Goal: Task Accomplishment & Management: Manage account settings

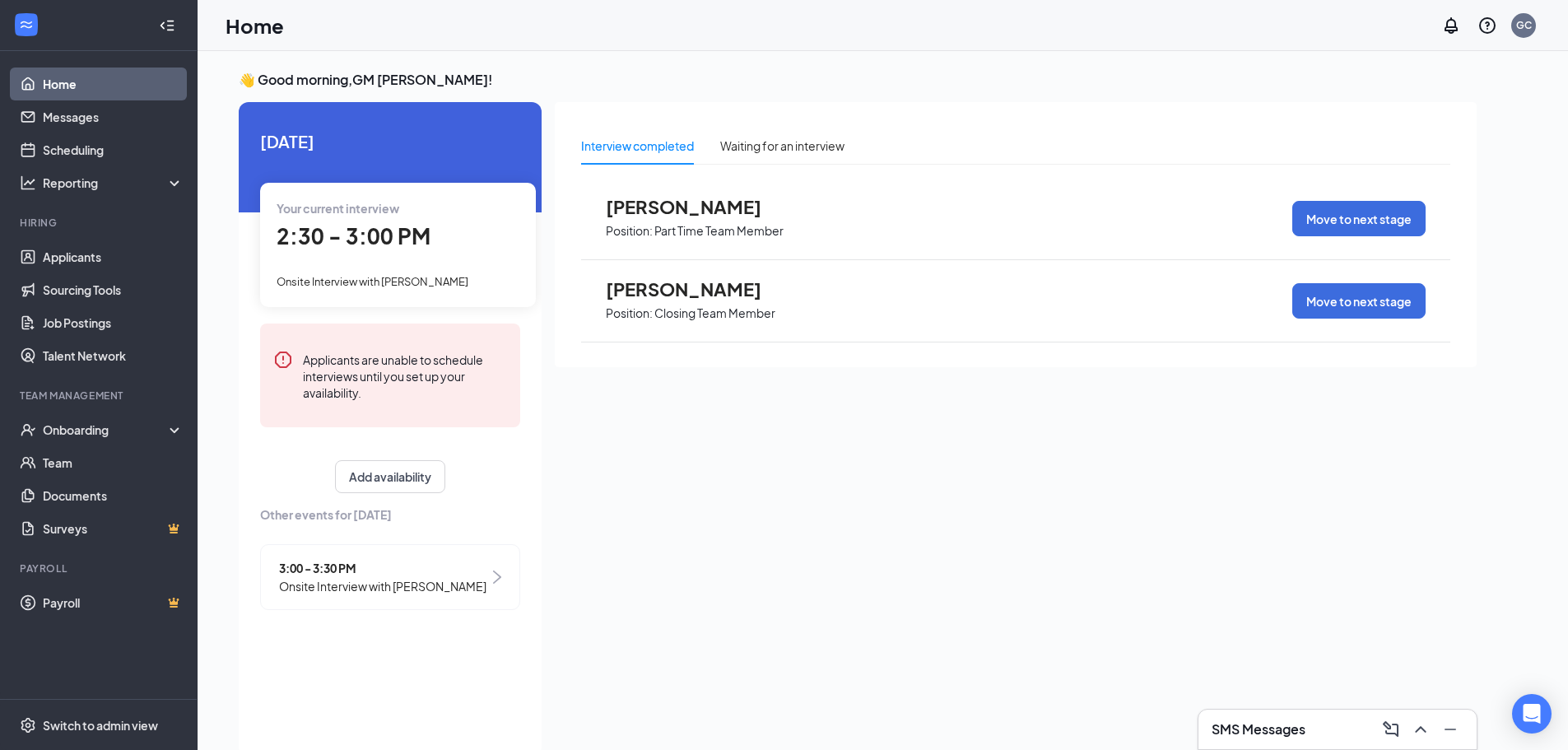
click at [469, 561] on div "3:00 - 3:30 PM Onsite Interview with [PERSON_NAME]" at bounding box center [390, 577] width 260 height 66
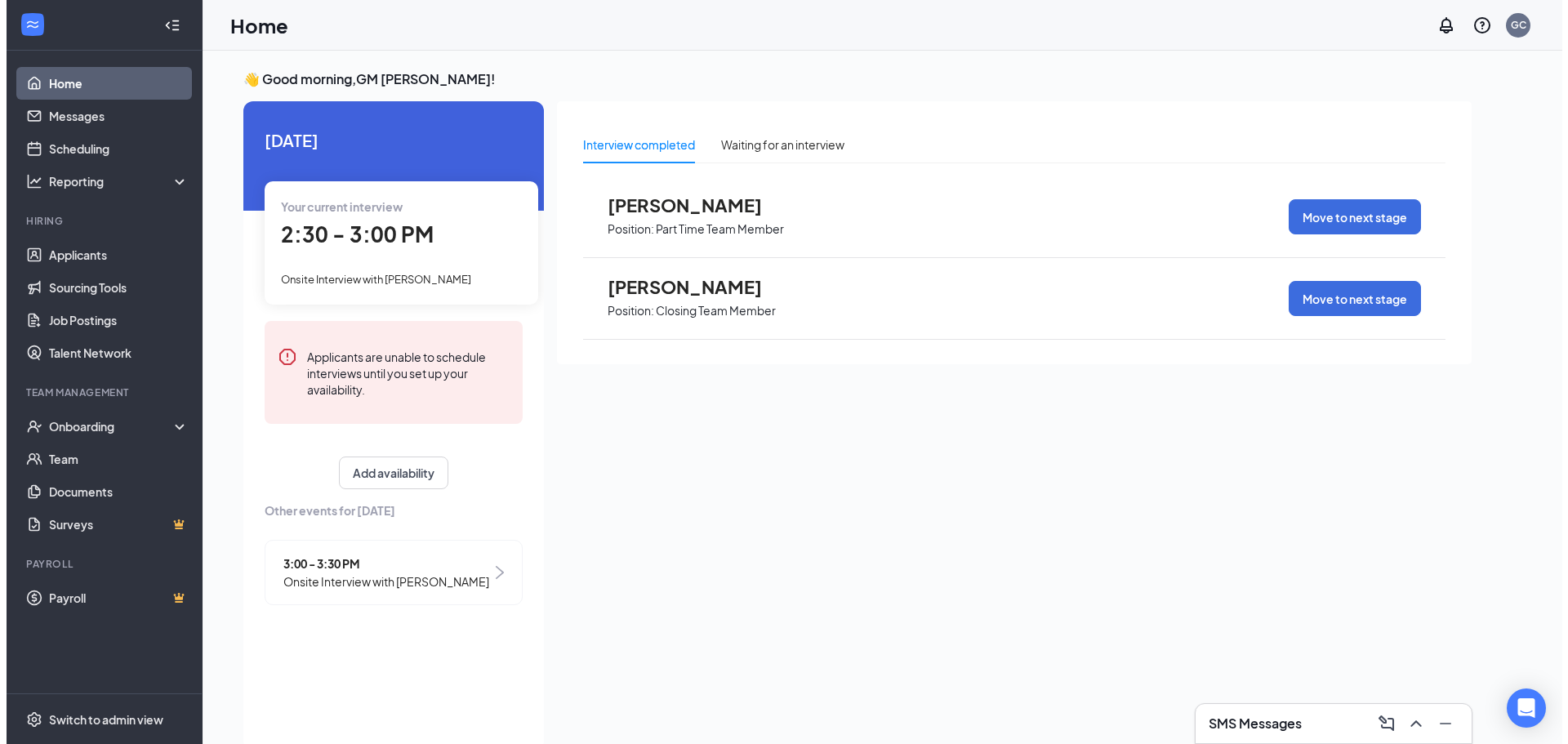
scroll to position [7, 0]
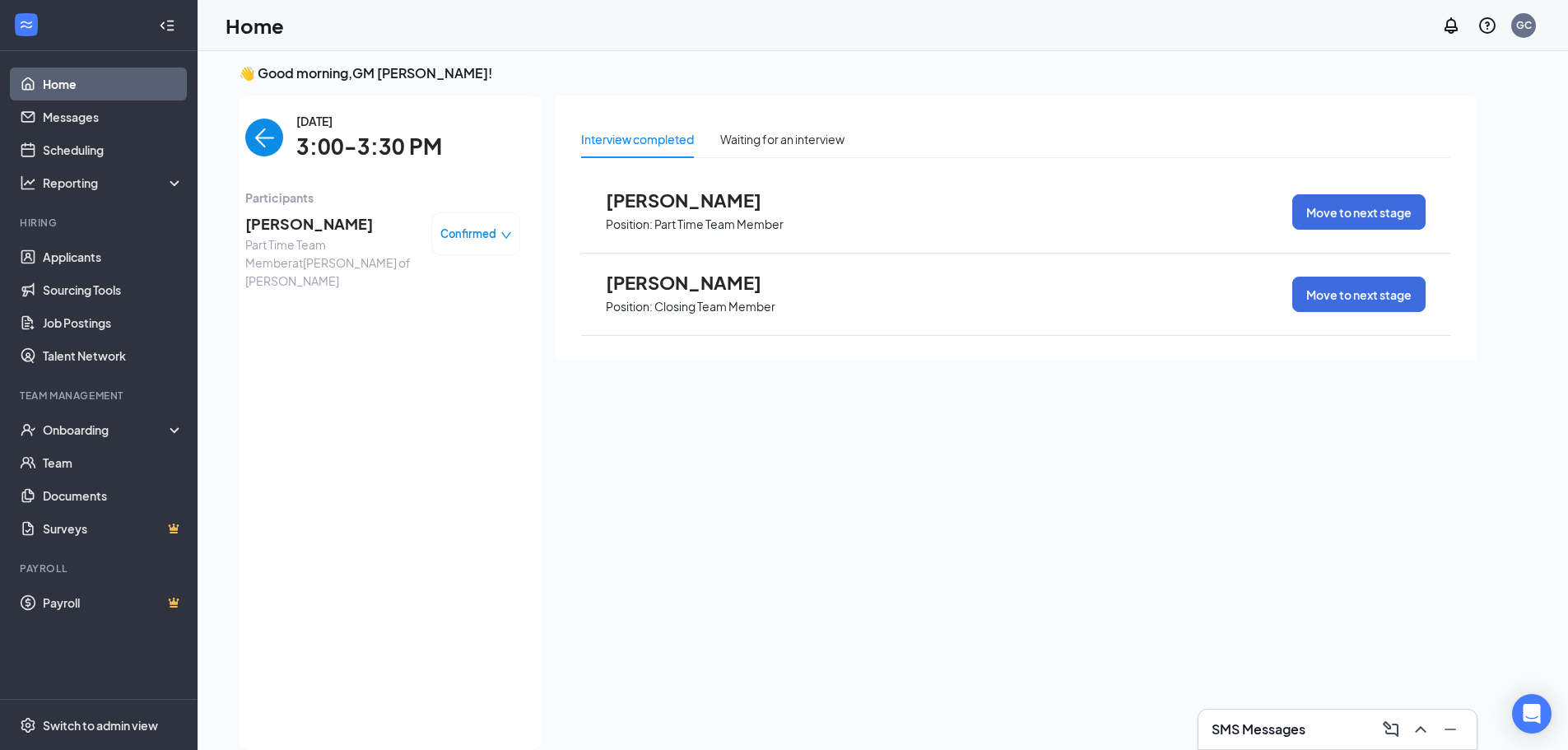
click at [310, 230] on span "[PERSON_NAME]" at bounding box center [332, 224] width 172 height 23
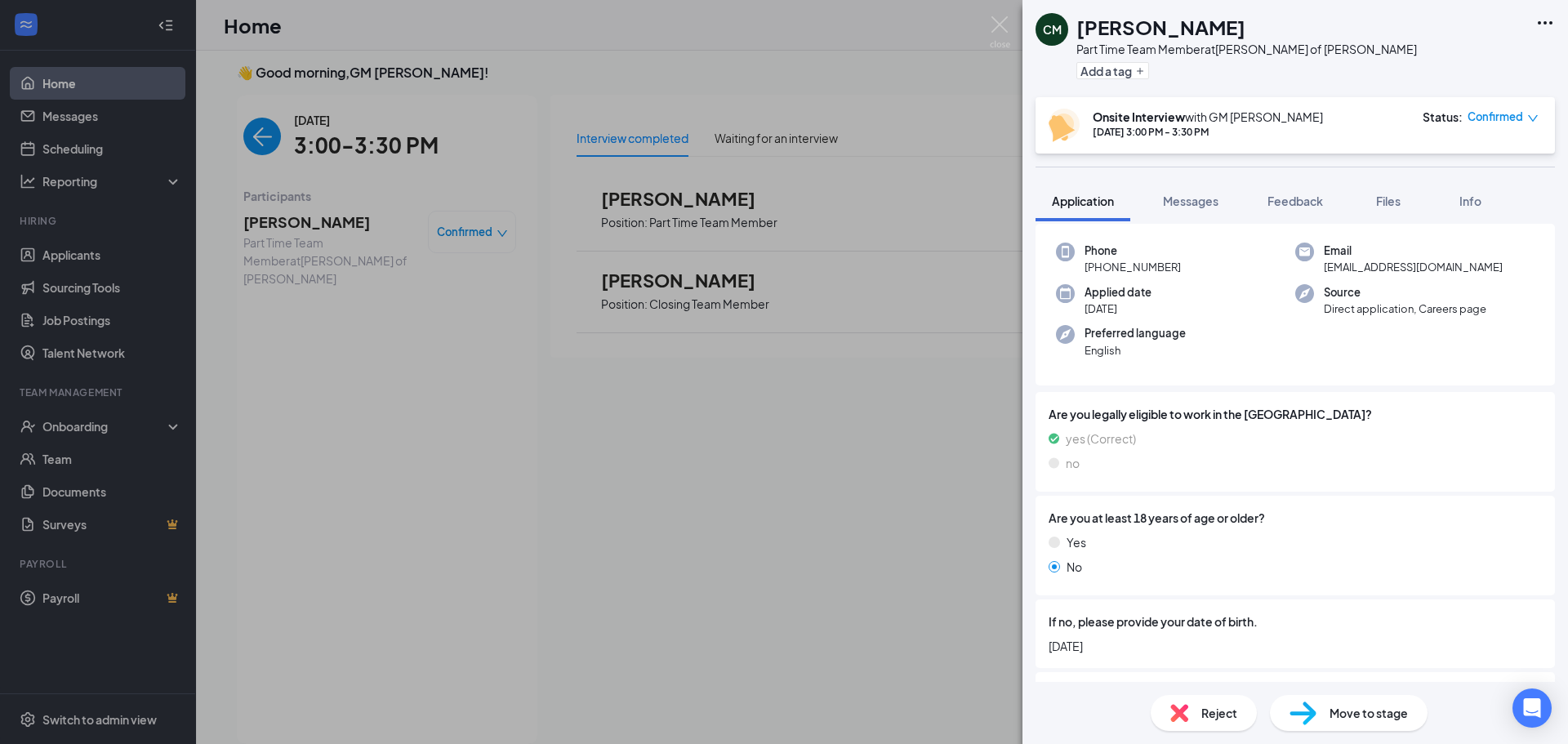
scroll to position [245, 0]
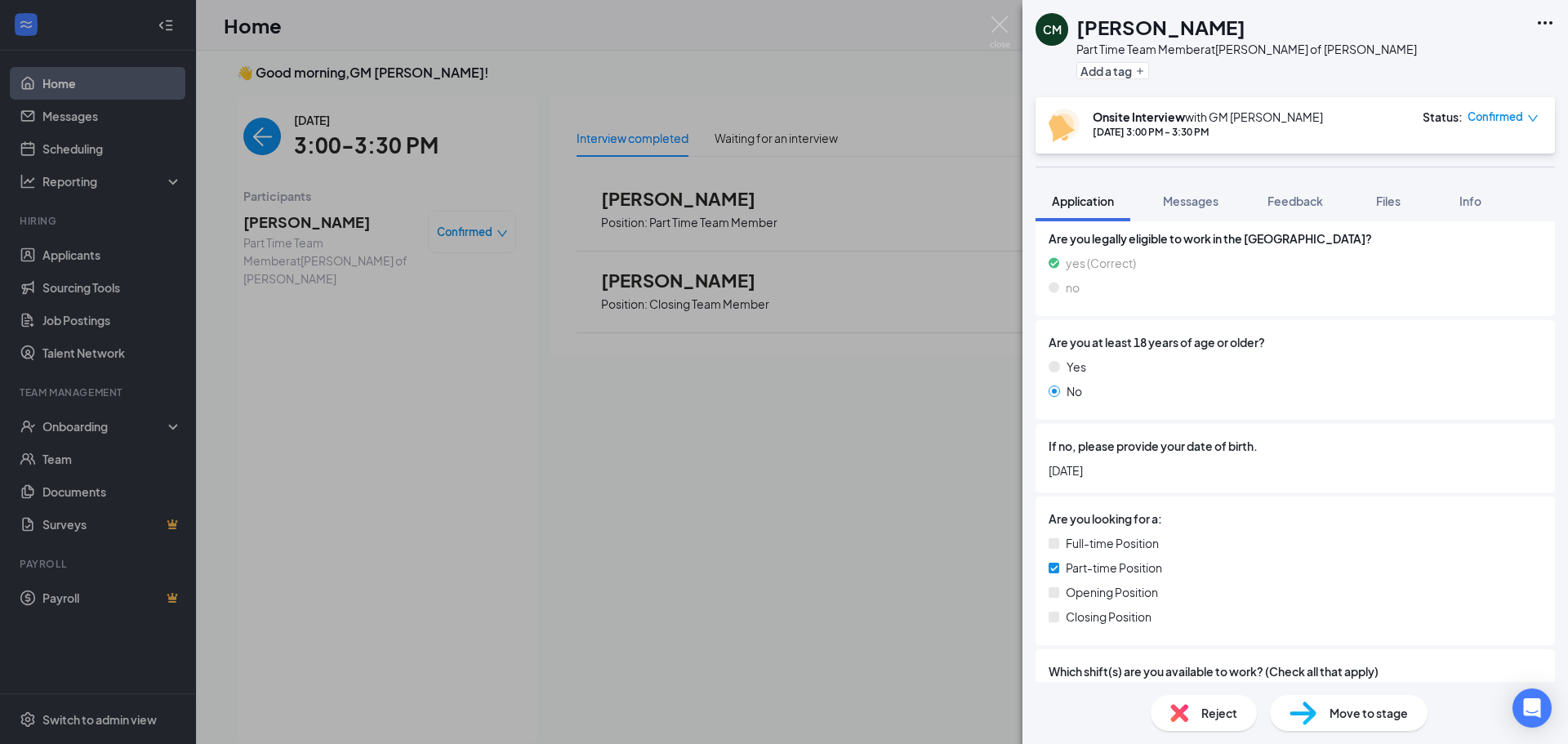
click at [1551, 39] on div "[PERSON_NAME] Part Time Team Member at [GEOGRAPHIC_DATA][PERSON_NAME] of [PERSO…" at bounding box center [1295, 48] width 545 height 97
click at [1556, 16] on div "[PERSON_NAME] Part Time Team Member at [GEOGRAPHIC_DATA][PERSON_NAME] of [PERSO…" at bounding box center [1295, 48] width 545 height 97
click at [1541, 26] on icon "Ellipses" at bounding box center [1545, 23] width 20 height 20
click at [1492, 60] on link "View full application" at bounding box center [1456, 60] width 177 height 16
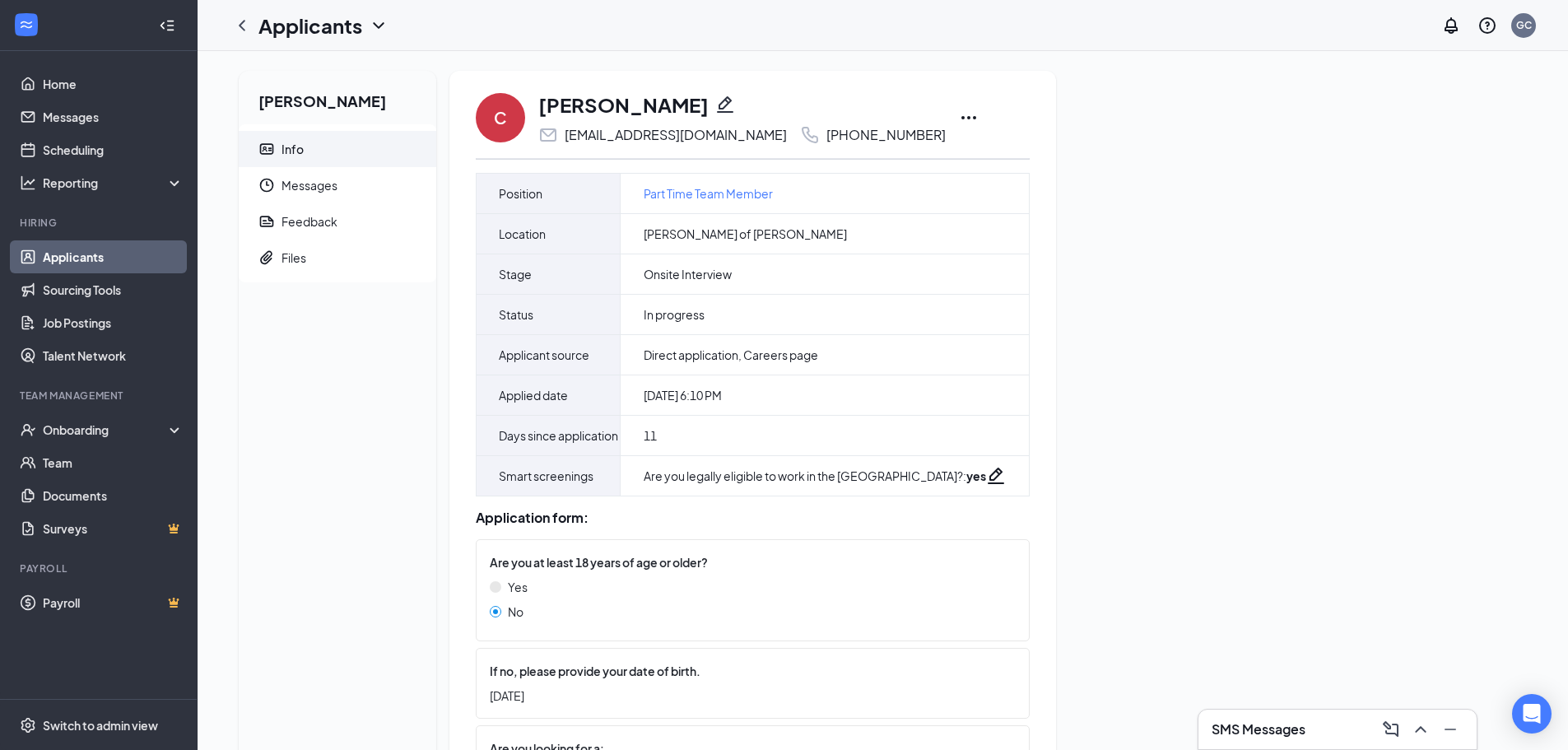
click at [959, 124] on icon "Ellipses" at bounding box center [969, 117] width 20 height 20
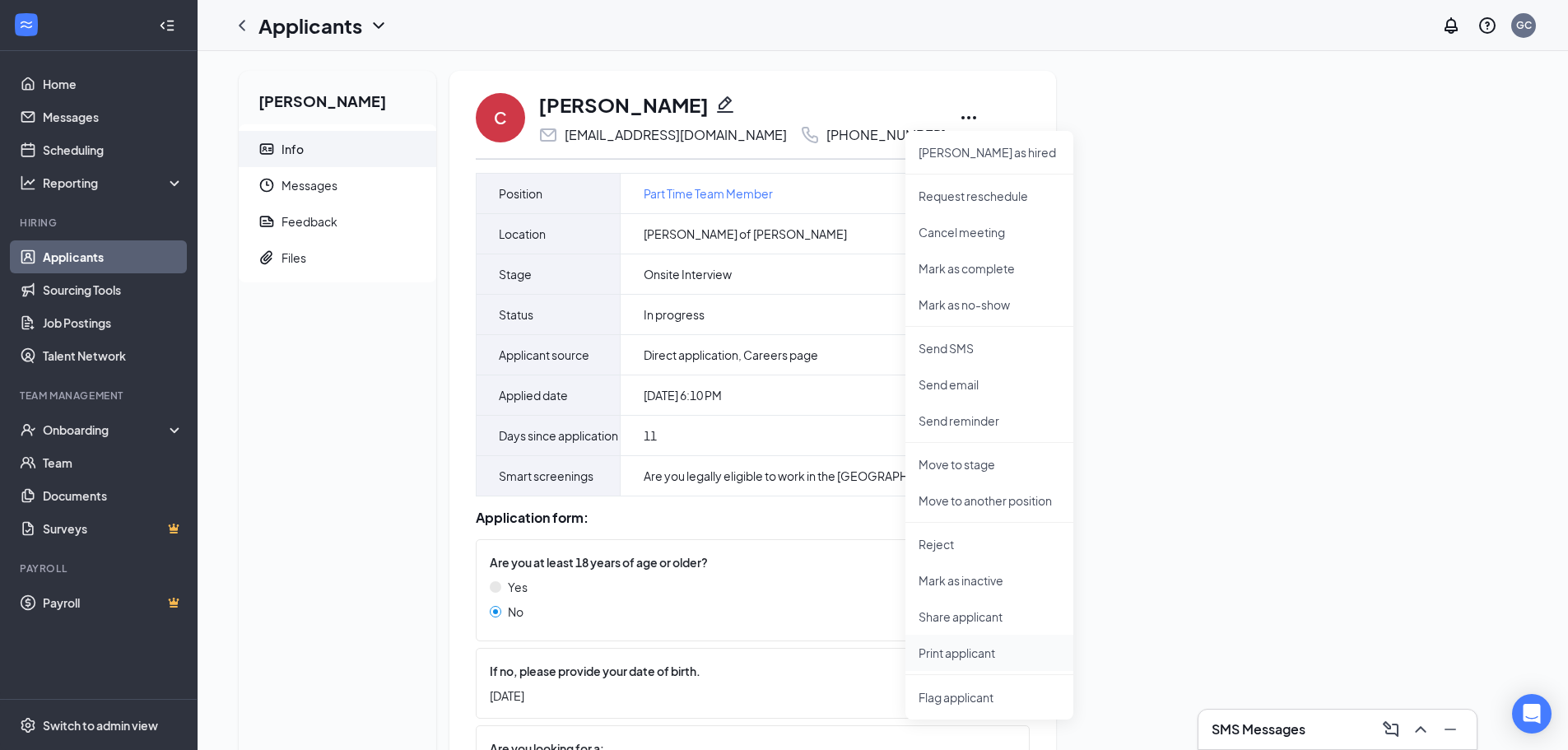
click at [975, 647] on p "Print applicant" at bounding box center [989, 653] width 142 height 16
